Goal: Navigation & Orientation: Find specific page/section

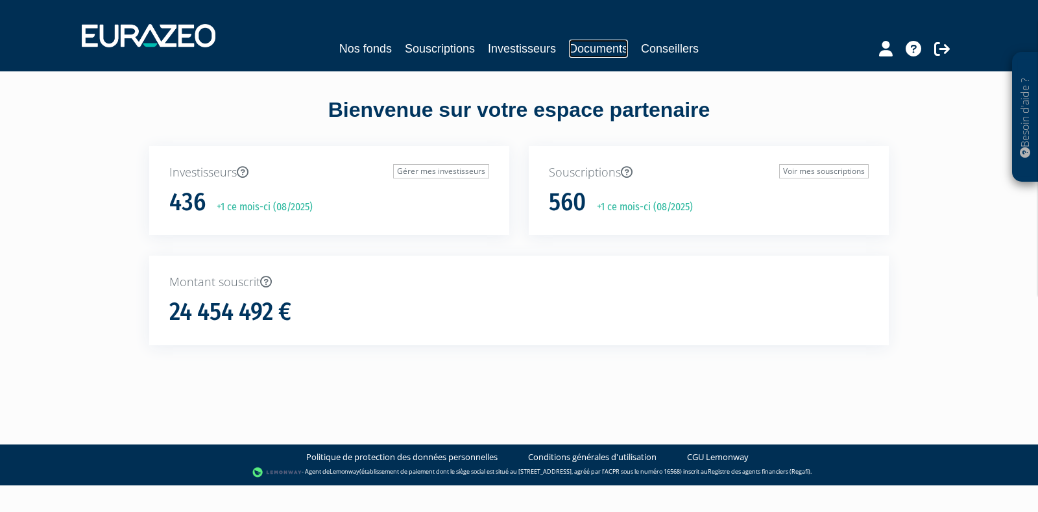
click at [592, 50] on link "Documents" at bounding box center [598, 49] width 59 height 18
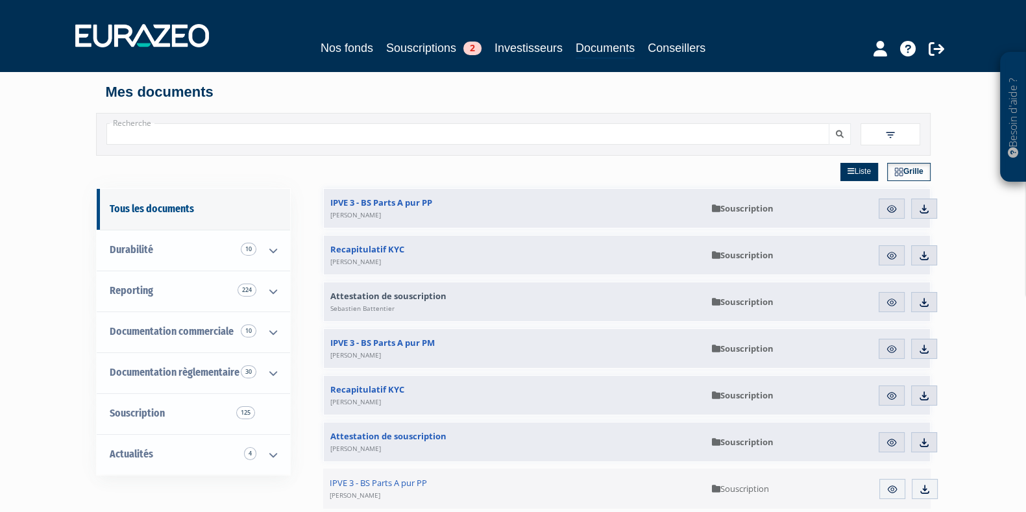
scroll to position [137, 0]
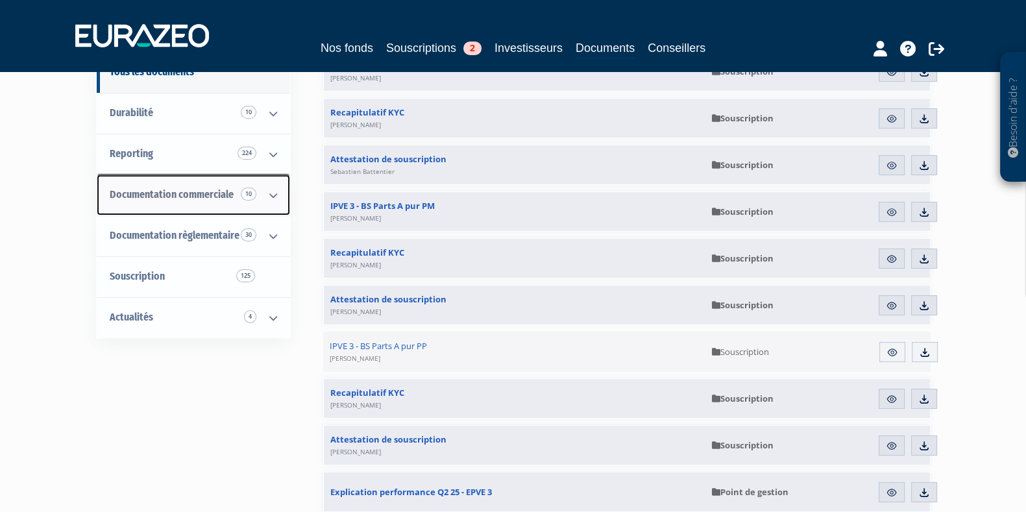
click at [278, 202] on icon at bounding box center [273, 195] width 34 height 40
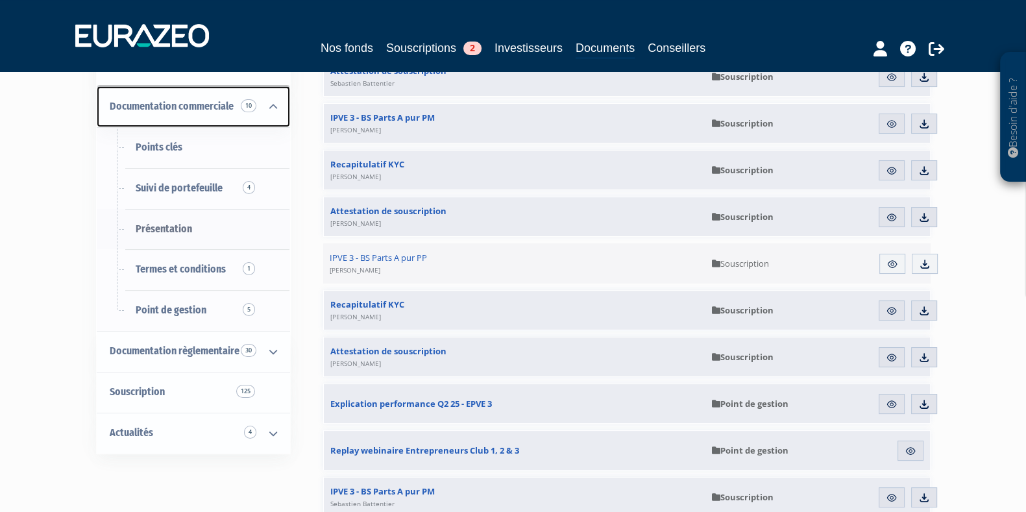
scroll to position [226, 0]
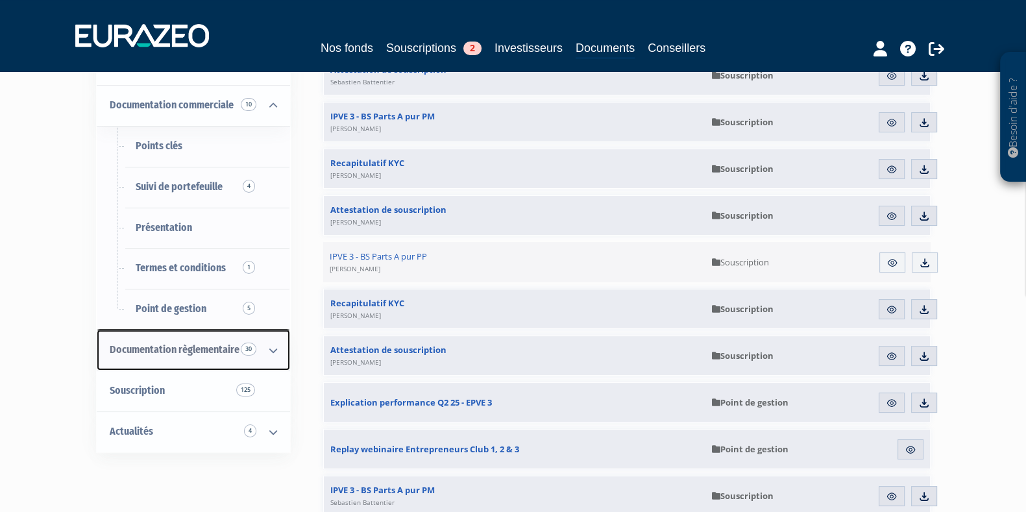
click at [272, 349] on icon at bounding box center [273, 350] width 34 height 40
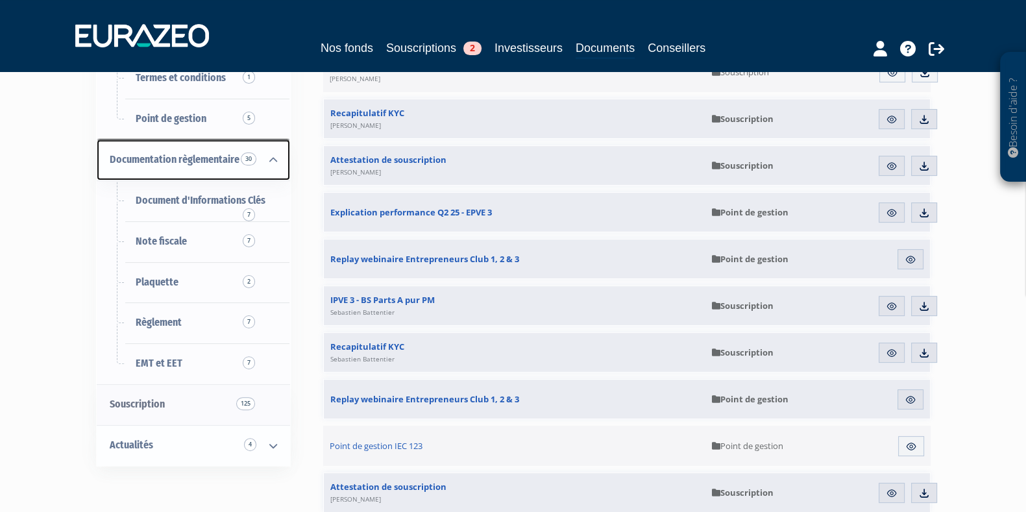
scroll to position [520, 0]
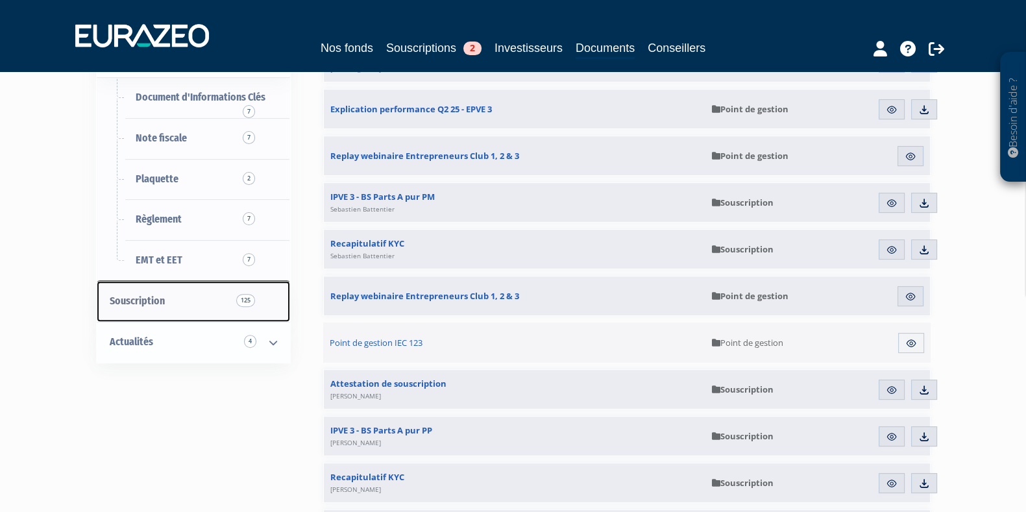
click at [265, 305] on link "Souscription 125" at bounding box center [193, 301] width 193 height 41
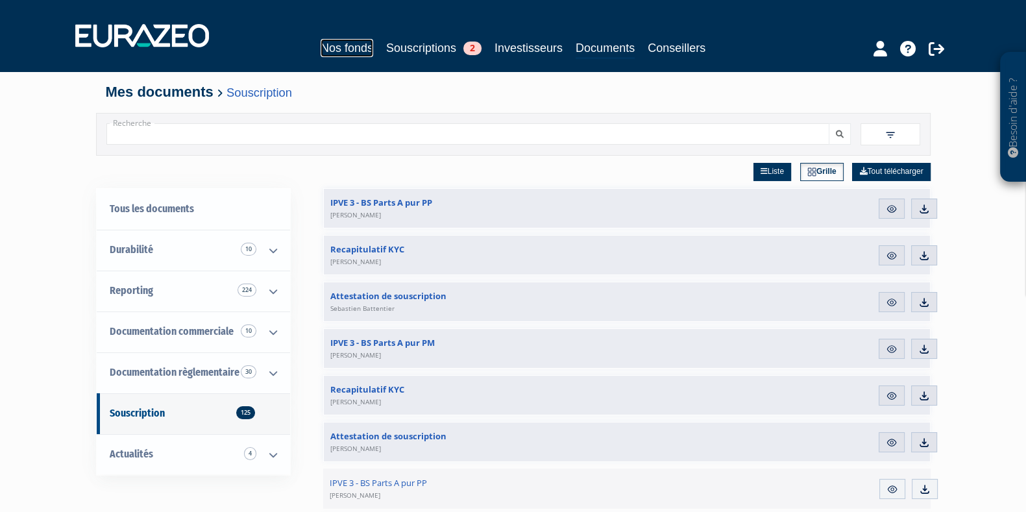
click at [366, 43] on link "Nos fonds" at bounding box center [346, 48] width 53 height 18
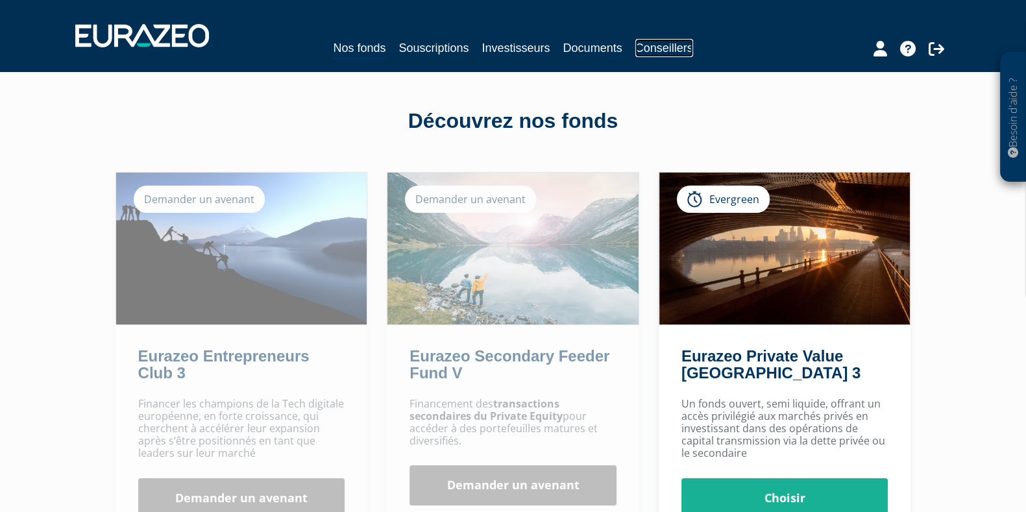
click at [651, 47] on link "Conseillers" at bounding box center [664, 48] width 58 height 18
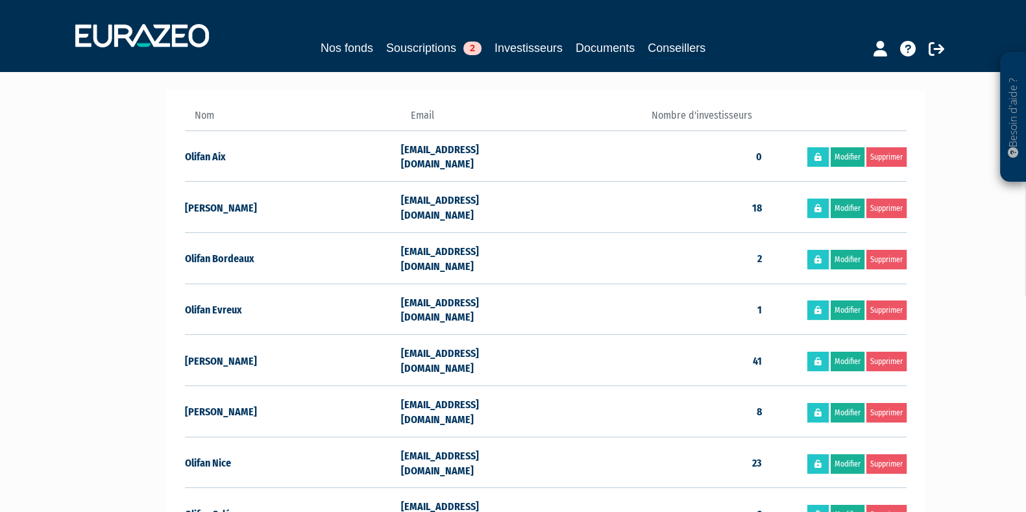
scroll to position [297, 0]
